Goal: Task Accomplishment & Management: Manage account settings

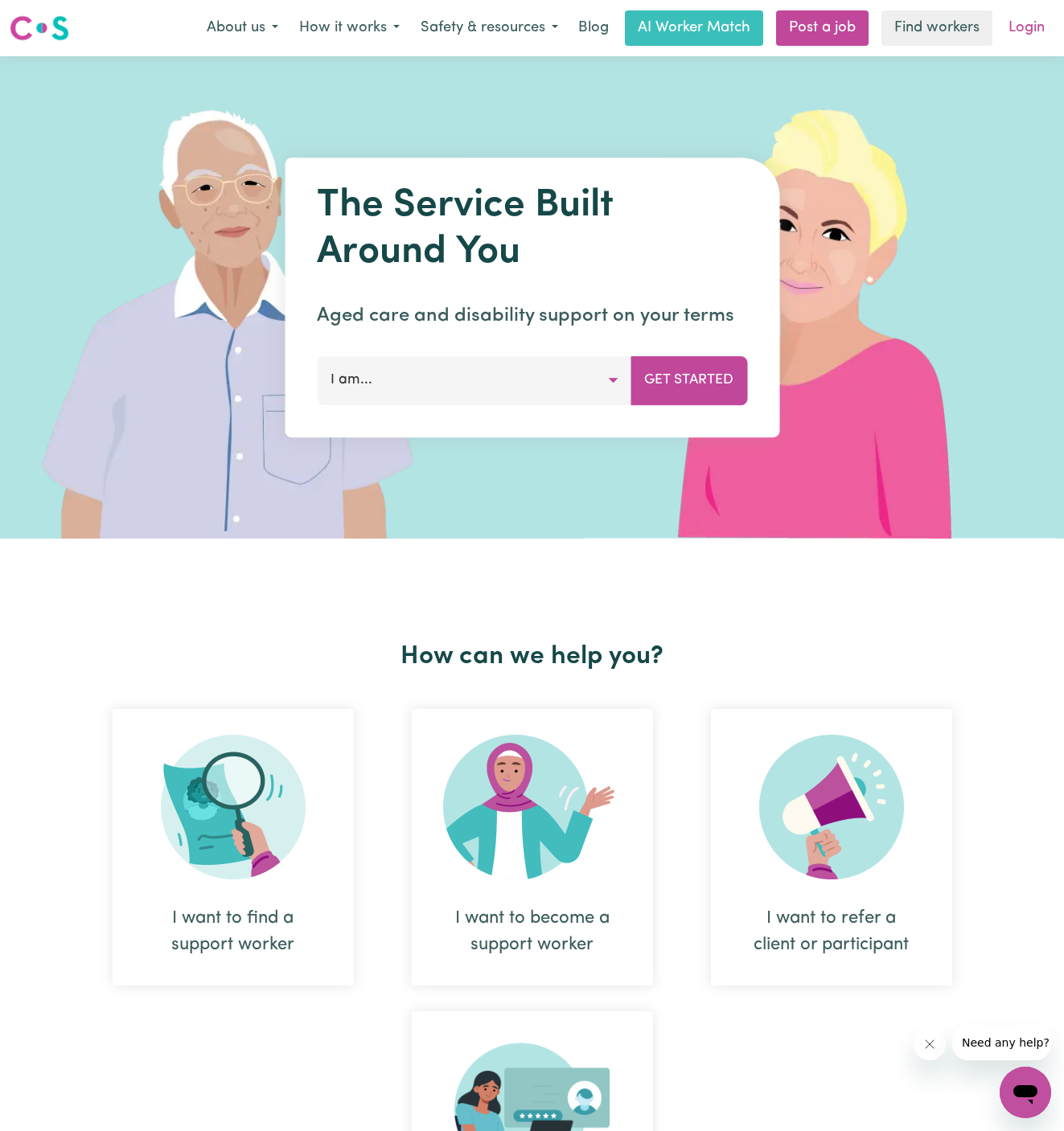
click at [1019, 26] on link "Login" at bounding box center [1026, 28] width 55 height 35
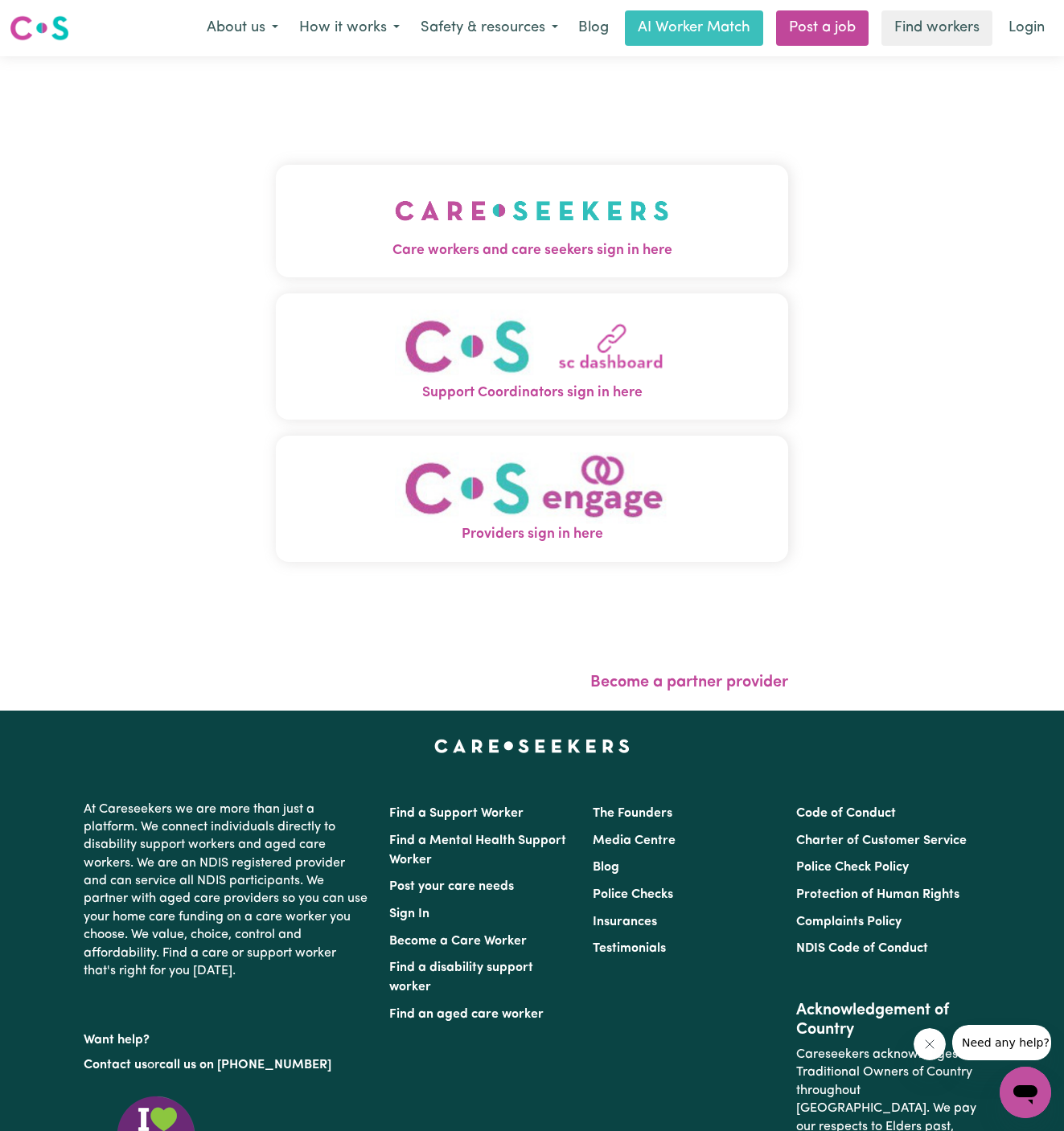
click at [571, 206] on img "Care workers and care seekers sign in here" at bounding box center [532, 210] width 274 height 60
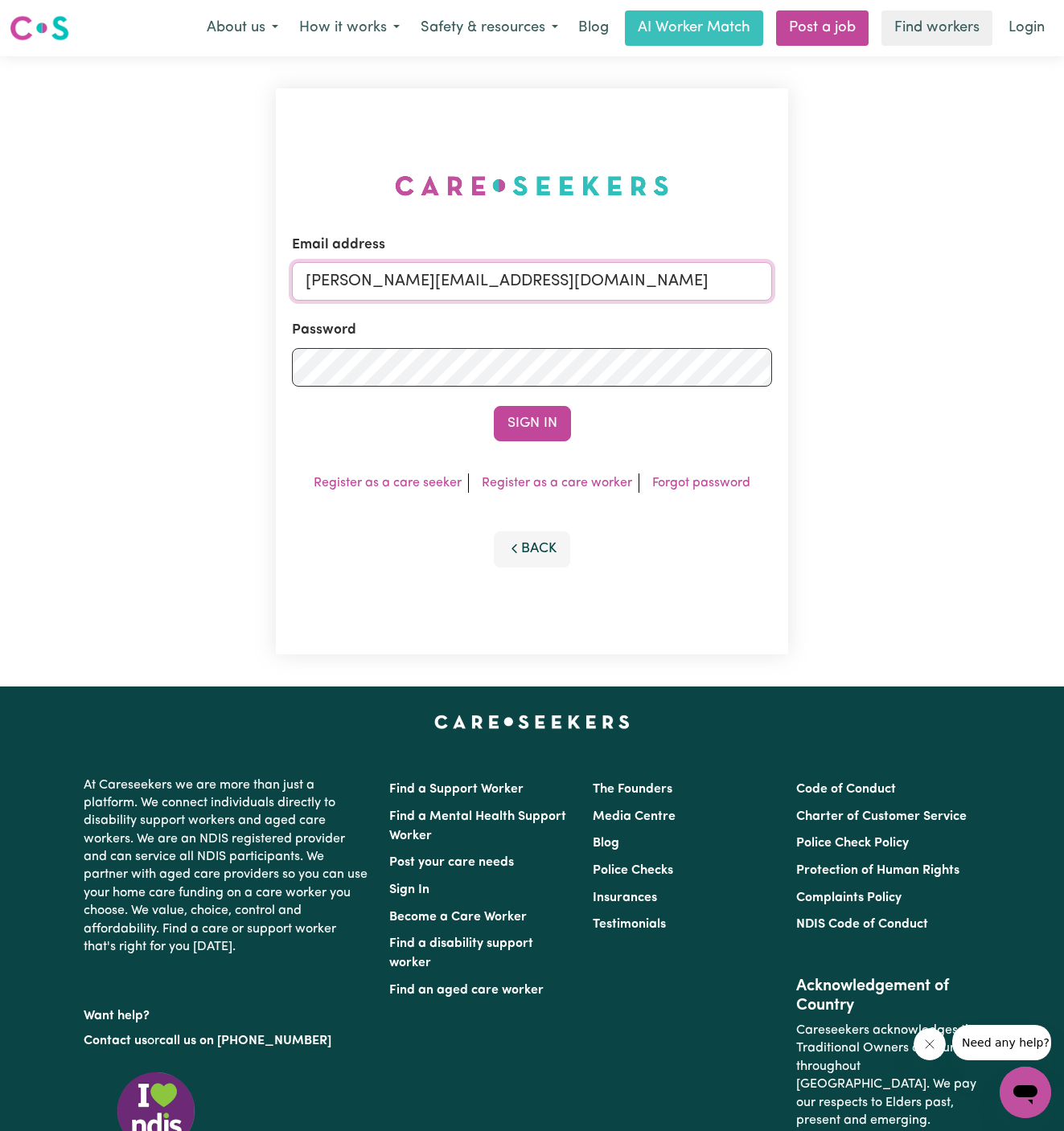
click at [630, 279] on input "dyan@careseekers.com.au" at bounding box center [532, 281] width 481 height 39
drag, startPoint x: 390, startPoint y: 279, endPoint x: 833, endPoint y: 360, distance: 450.3
click at [833, 360] on div "Email address superuser~GiuseppinaNataleYACAH@careseekers.com.au Password Sign …" at bounding box center [532, 371] width 1064 height 630
type input "superuser~SkipCalderMCS@careseekers.com.au"
click at [493, 406] on button "Sign In" at bounding box center [532, 423] width 77 height 35
